Goal: Information Seeking & Learning: Find specific fact

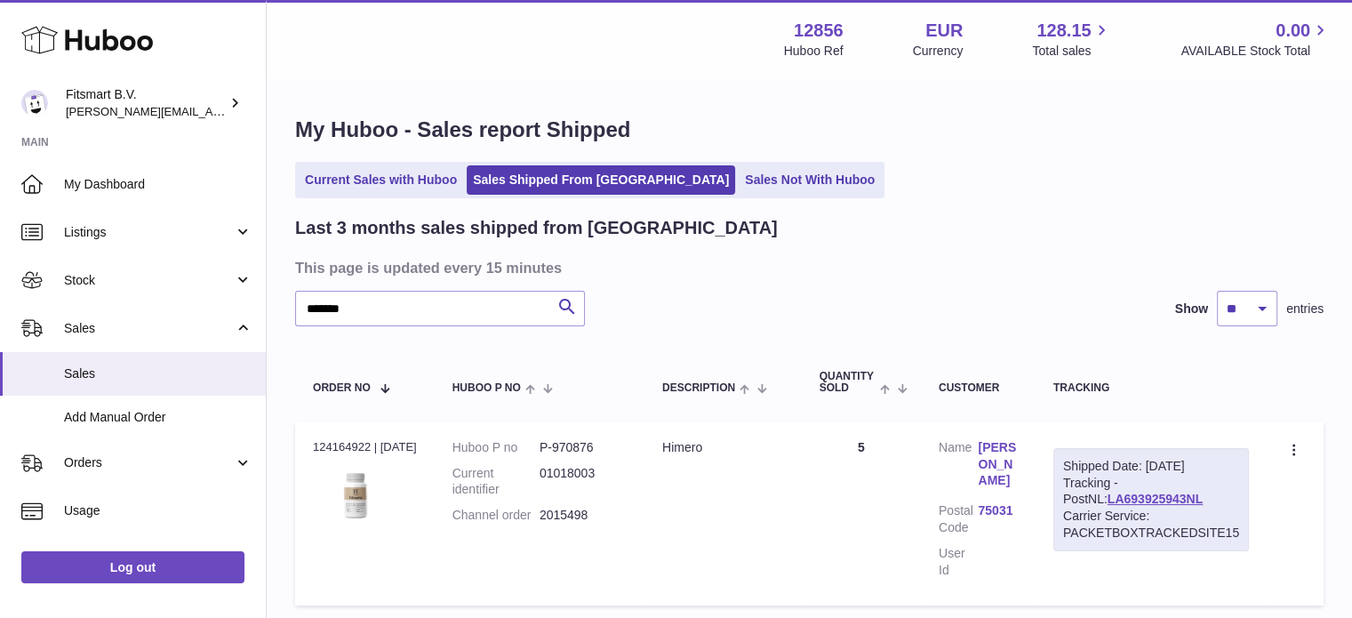
type input "*******"
click at [124, 42] on use at bounding box center [87, 41] width 132 height 28
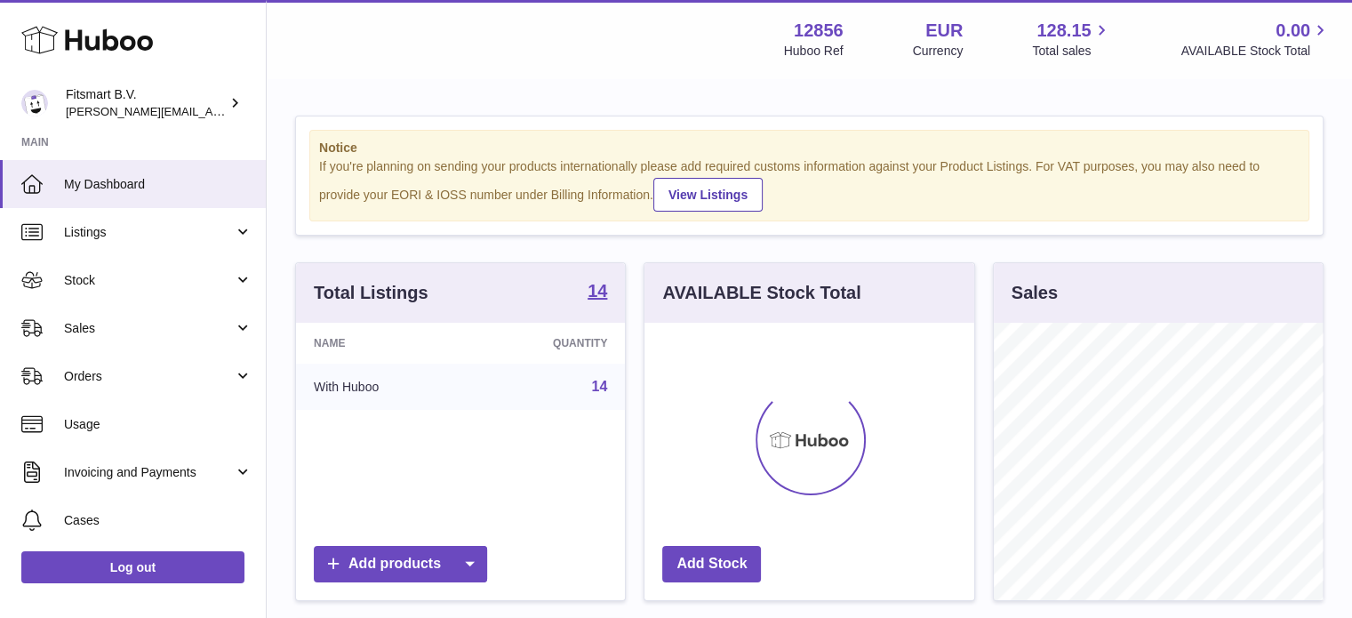
scroll to position [277, 330]
click at [203, 338] on link "Sales" at bounding box center [133, 328] width 266 height 48
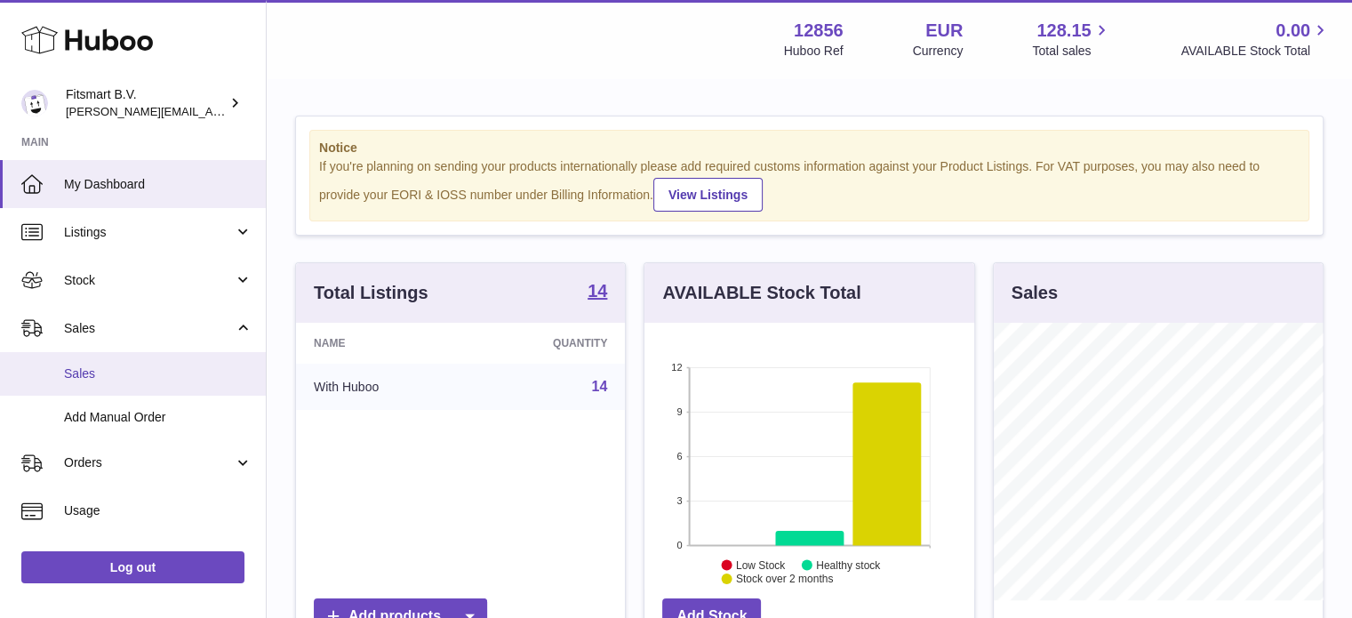
click at [160, 386] on link "Sales" at bounding box center [133, 374] width 266 height 44
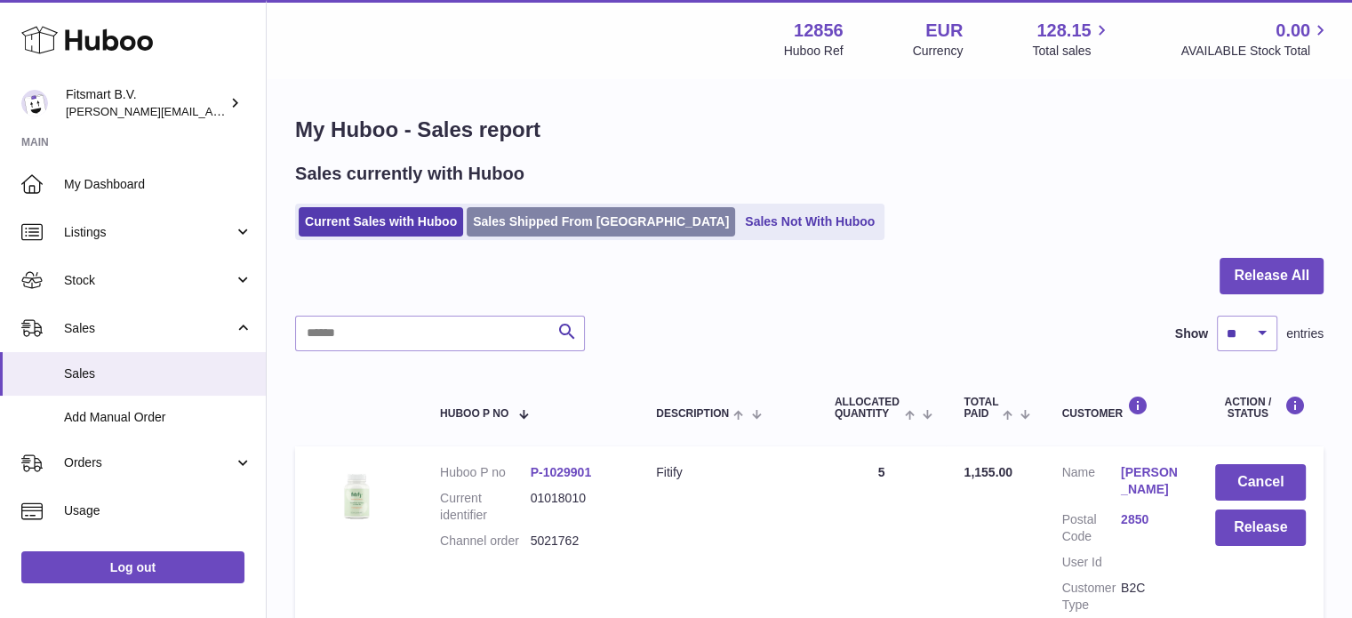
click at [542, 220] on link "Sales Shipped From Huboo" at bounding box center [601, 221] width 268 height 29
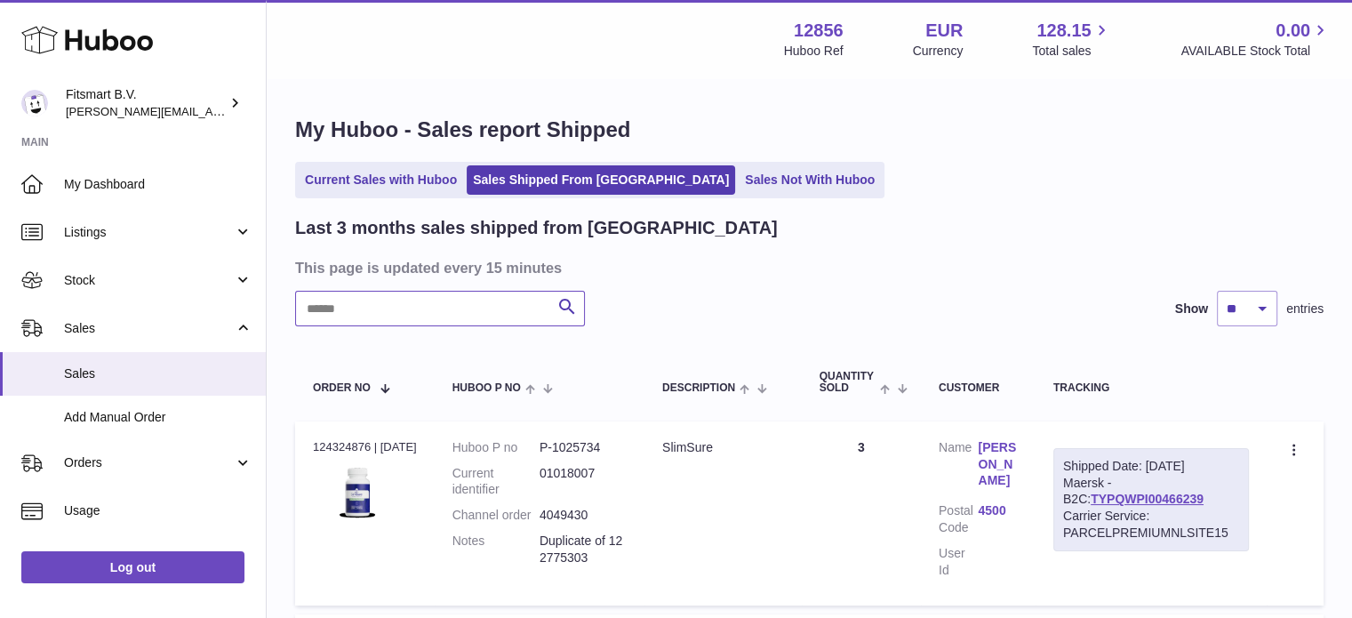
click at [505, 312] on input "text" at bounding box center [440, 309] width 290 height 36
paste input "*******"
click at [1107, 502] on link "LA262433801NL" at bounding box center [1154, 498] width 95 height 14
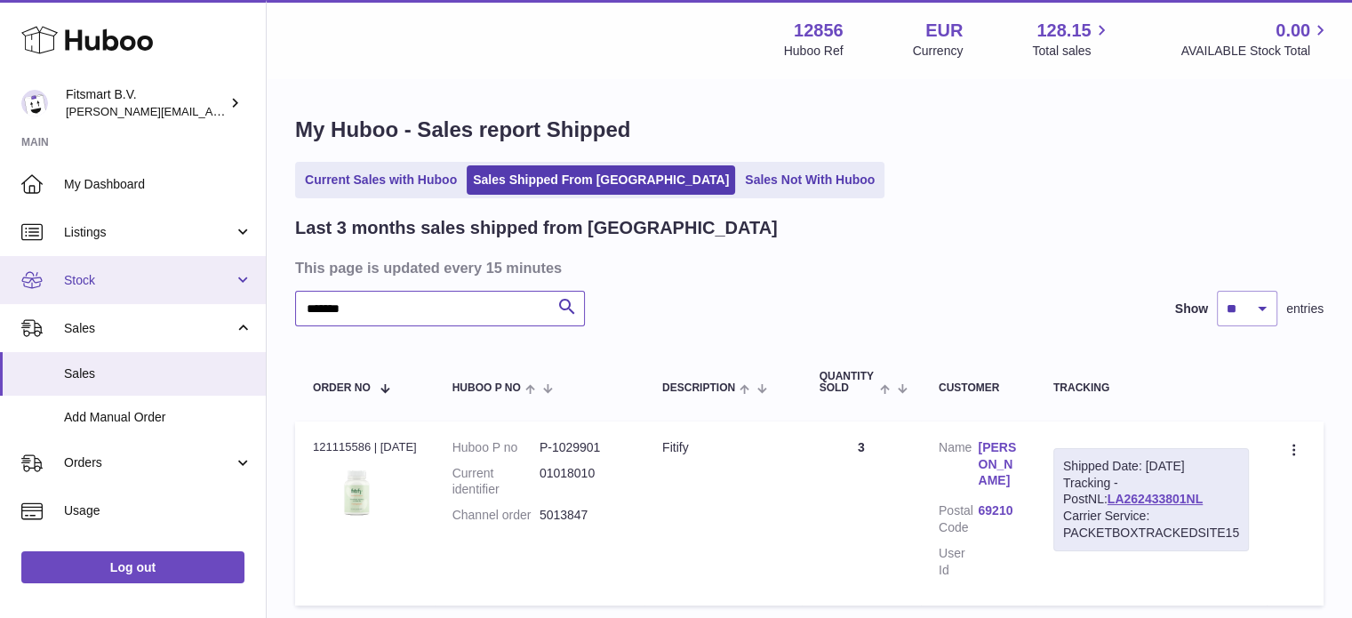
drag, startPoint x: 475, startPoint y: 319, endPoint x: 75, endPoint y: 281, distance: 402.6
click at [75, 283] on div "Huboo Fitsmart B.V. jonathan@leaderoo.com Main My Dashboard Listings Not with H…" at bounding box center [676, 377] width 1352 height 754
paste input "text"
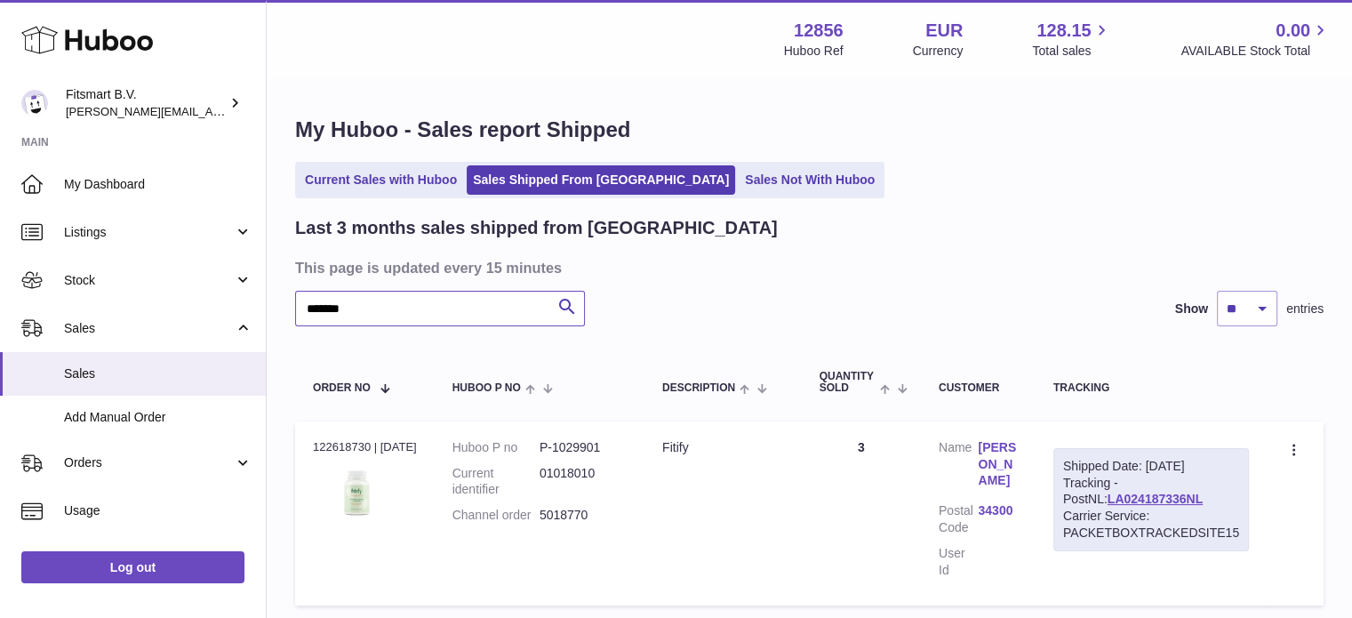
type input "*******"
click at [999, 468] on link "Martine LUCAS" at bounding box center [997, 464] width 39 height 51
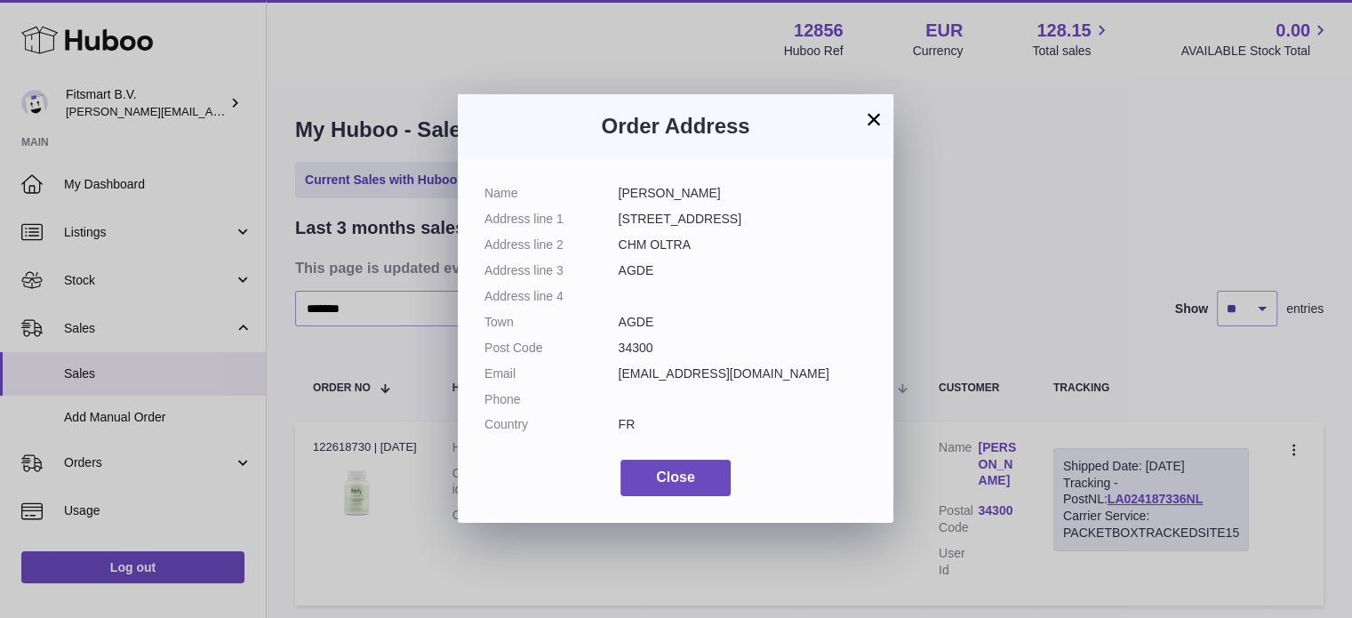
click at [960, 307] on div "× Order Address Name Martine LUCAS Address line 1 1 rue des nereides Address li…" at bounding box center [676, 309] width 1352 height 618
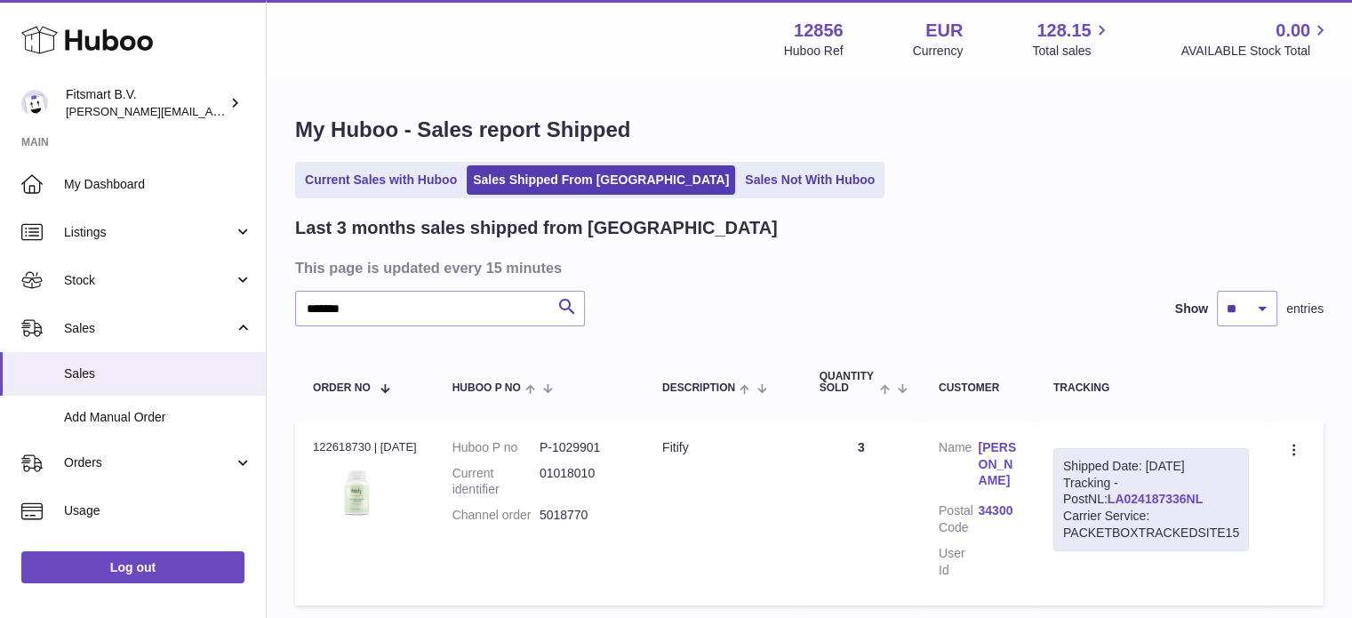
click at [1141, 499] on link "LA024187336NL" at bounding box center [1154, 498] width 95 height 14
click at [1145, 499] on link "LA024187336NL" at bounding box center [1154, 498] width 95 height 14
click at [999, 455] on link "Martine LUCAS" at bounding box center [997, 464] width 39 height 51
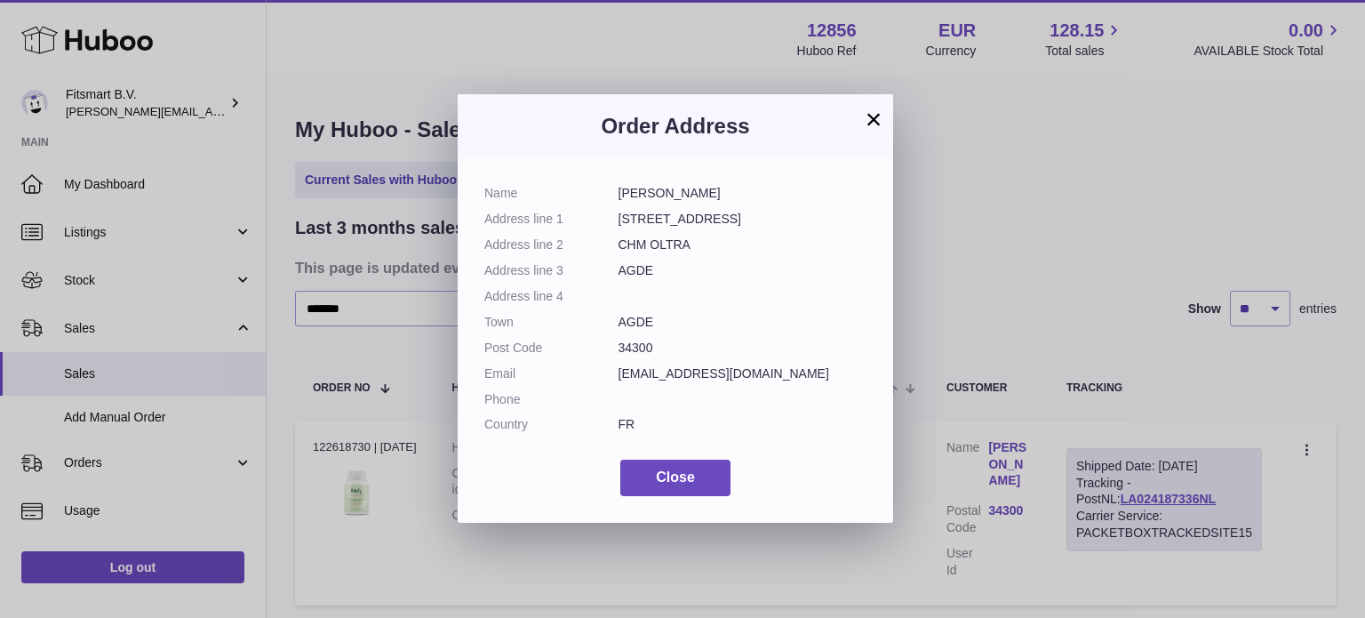
drag, startPoint x: 789, startPoint y: 369, endPoint x: 615, endPoint y: 379, distance: 174.5
click at [615, 379] on dl "Name Martine LUCAS Address line 1 1 rue des nereides Address line 2 CHM OLTRA A…" at bounding box center [675, 313] width 382 height 257
copy dl "lavignemartine@wanadoo.fr"
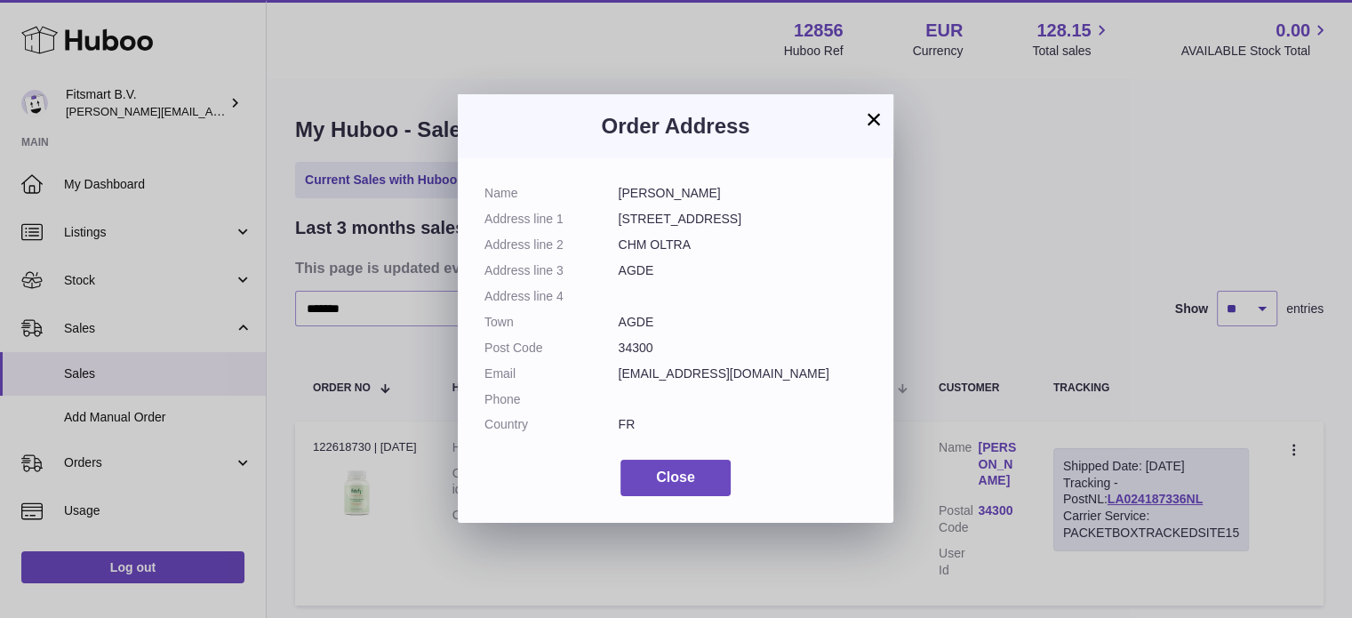
drag, startPoint x: 378, startPoint y: 451, endPoint x: 473, endPoint y: 493, distance: 103.9
click at [389, 458] on div "× Order Address Name Martine LUCAS Address line 1 1 rue des nereides Address li…" at bounding box center [676, 309] width 1352 height 618
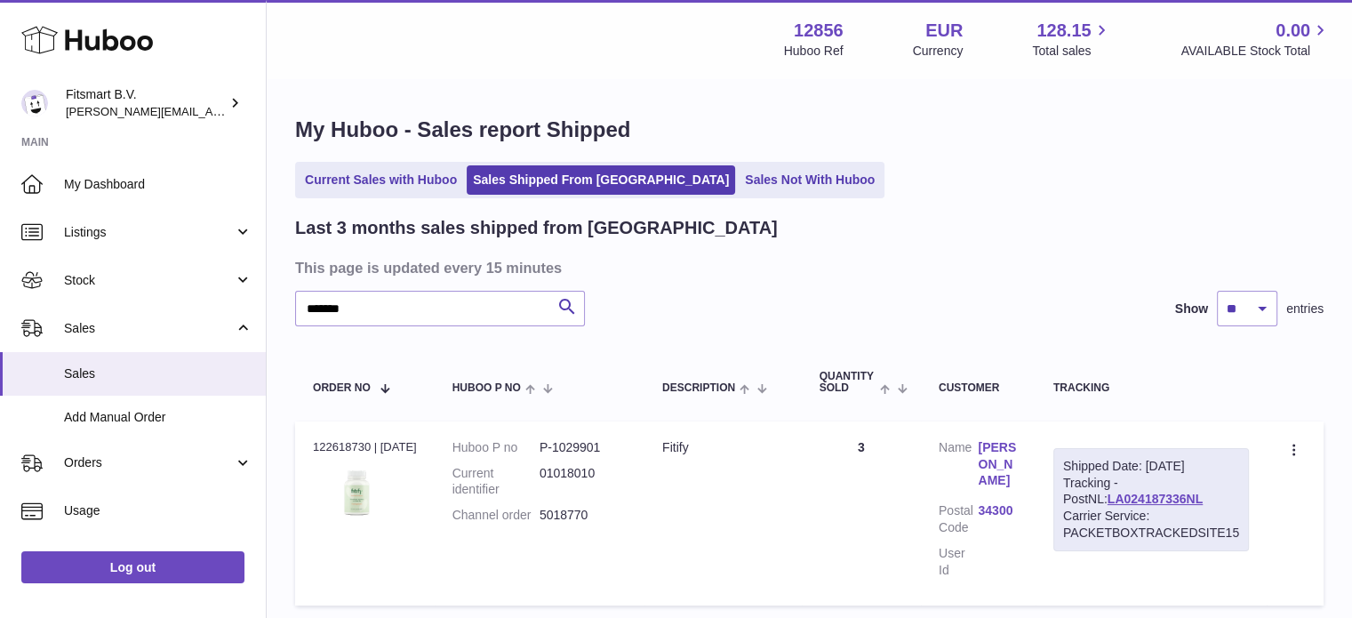
drag, startPoint x: 593, startPoint y: 521, endPoint x: 621, endPoint y: 519, distance: 28.5
click at [595, 521] on dd "5018770" at bounding box center [582, 515] width 87 height 17
drag, startPoint x: 621, startPoint y: 519, endPoint x: 547, endPoint y: 529, distance: 75.3
click at [547, 529] on dl "Huboo P no P-1029901 Current identifier 01018010 Channel order 5018770" at bounding box center [539, 486] width 174 height 94
copy dl "5018770"
